Goal: Task Accomplishment & Management: Use online tool/utility

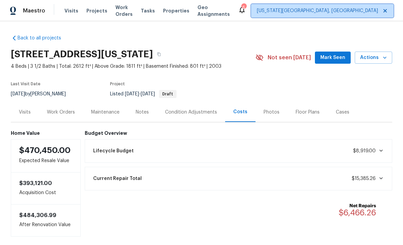
click at [310, 7] on span "[US_STATE][GEOGRAPHIC_DATA], [GEOGRAPHIC_DATA]" at bounding box center [317, 10] width 121 height 7
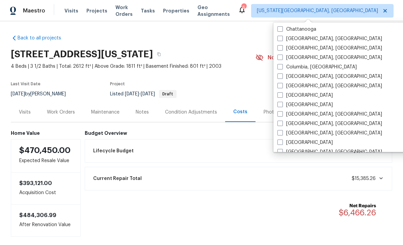
scroll to position [126, 0]
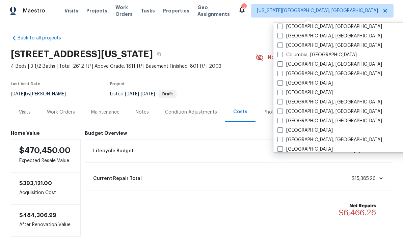
click at [282, 94] on span at bounding box center [280, 92] width 5 height 5
click at [282, 94] on input "[GEOGRAPHIC_DATA]" at bounding box center [280, 91] width 4 height 4
checkbox input "true"
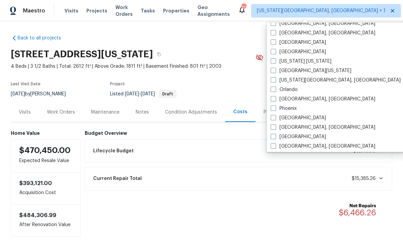
scroll to position [316, 0]
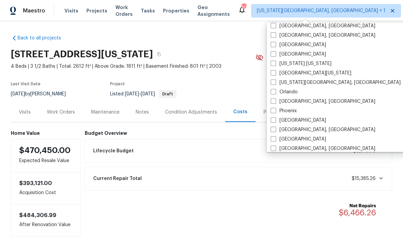
click at [273, 73] on span at bounding box center [273, 72] width 5 height 5
click at [273, 73] on input "[GEOGRAPHIC_DATA][US_STATE]" at bounding box center [273, 72] width 4 height 4
checkbox input "true"
click at [245, 38] on div "Back to all projects [STREET_ADDRESS][US_STATE] 4 Beds | 3 1/2 Baths | Total: 2…" at bounding box center [201, 133] width 381 height 208
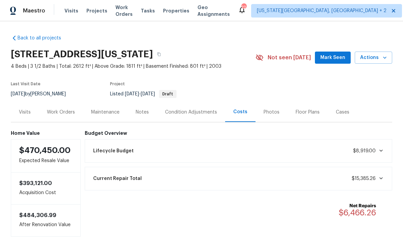
click at [333, 59] on span "Mark Seen" at bounding box center [332, 58] width 25 height 8
click at [73, 8] on span "Visits" at bounding box center [71, 10] width 14 height 7
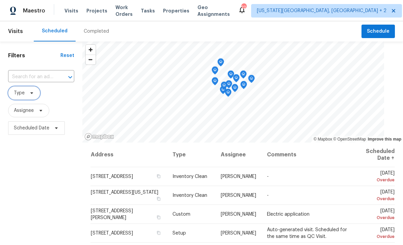
click at [33, 90] on span "Type" at bounding box center [24, 93] width 32 height 14
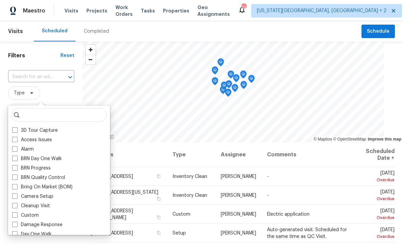
click at [16, 170] on span at bounding box center [14, 167] width 5 height 5
click at [16, 169] on input "BRN Progress" at bounding box center [14, 167] width 4 height 4
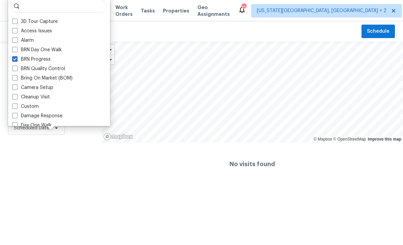
click at [16, 57] on span at bounding box center [14, 58] width 5 height 5
click at [16, 57] on input "BRN Progress" at bounding box center [14, 58] width 4 height 4
checkbox input "false"
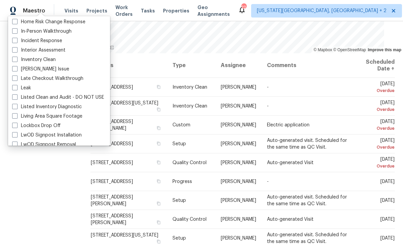
scroll to position [255, 0]
click at [15, 30] on span at bounding box center [14, 31] width 5 height 5
click at [15, 30] on input "In-Person Walkthrough" at bounding box center [14, 30] width 4 height 4
checkbox input "true"
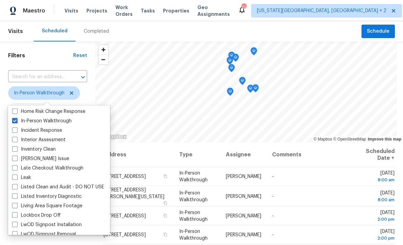
click at [113, 26] on div "Completed" at bounding box center [97, 31] width 42 height 20
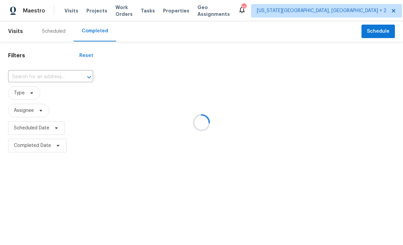
click at [66, 12] on div at bounding box center [201, 122] width 403 height 245
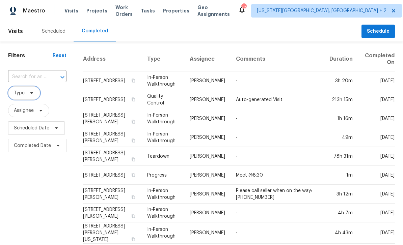
click at [31, 90] on span "Type" at bounding box center [24, 93] width 32 height 14
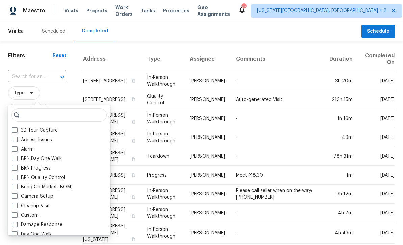
click at [48, 32] on div "Scheduled" at bounding box center [54, 31] width 24 height 7
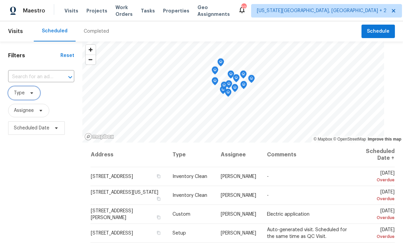
click at [28, 95] on span at bounding box center [30, 92] width 7 height 5
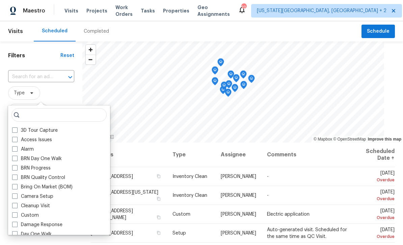
click at [16, 143] on label "Access Issues" at bounding box center [32, 140] width 40 height 7
click at [16, 141] on input "Access Issues" at bounding box center [14, 139] width 4 height 4
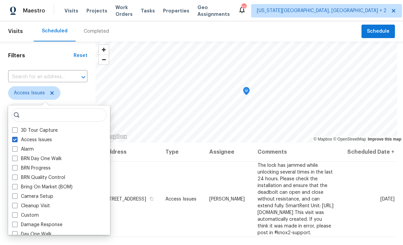
click at [12, 141] on span at bounding box center [14, 139] width 5 height 5
click at [12, 141] on input "Access Issues" at bounding box center [14, 139] width 4 height 4
checkbox input "false"
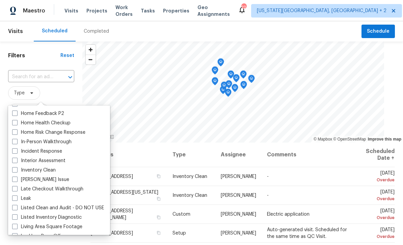
scroll to position [235, 0]
click at [16, 141] on span at bounding box center [14, 140] width 5 height 5
click at [16, 141] on input "In-Person Walkthrough" at bounding box center [14, 140] width 4 height 4
checkbox input "true"
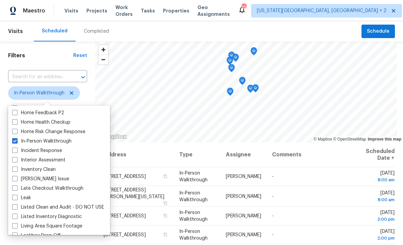
click at [143, 26] on div "Scheduled Completed" at bounding box center [198, 31] width 328 height 20
